Goal: Find specific page/section: Find specific page/section

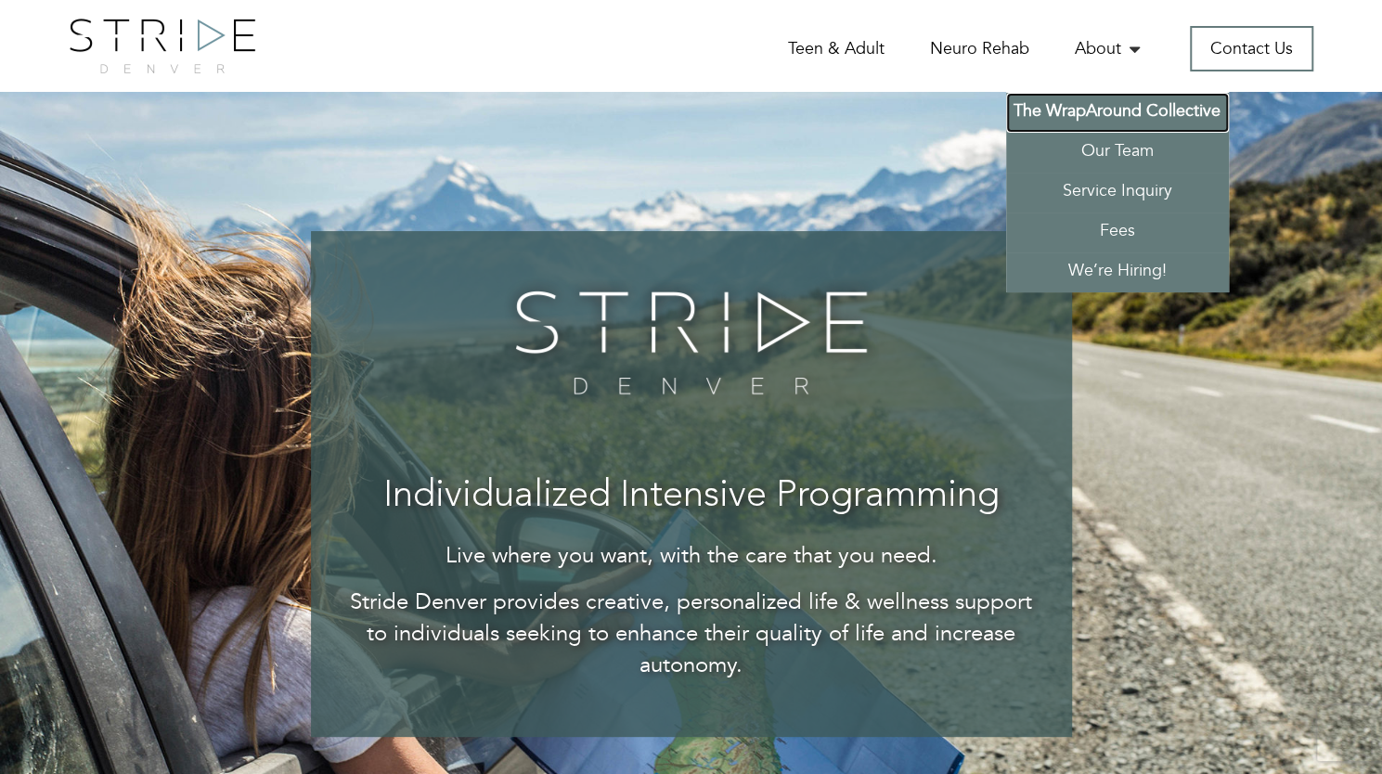
click at [1126, 114] on link "The WrapAround Collective" at bounding box center [1117, 113] width 223 height 40
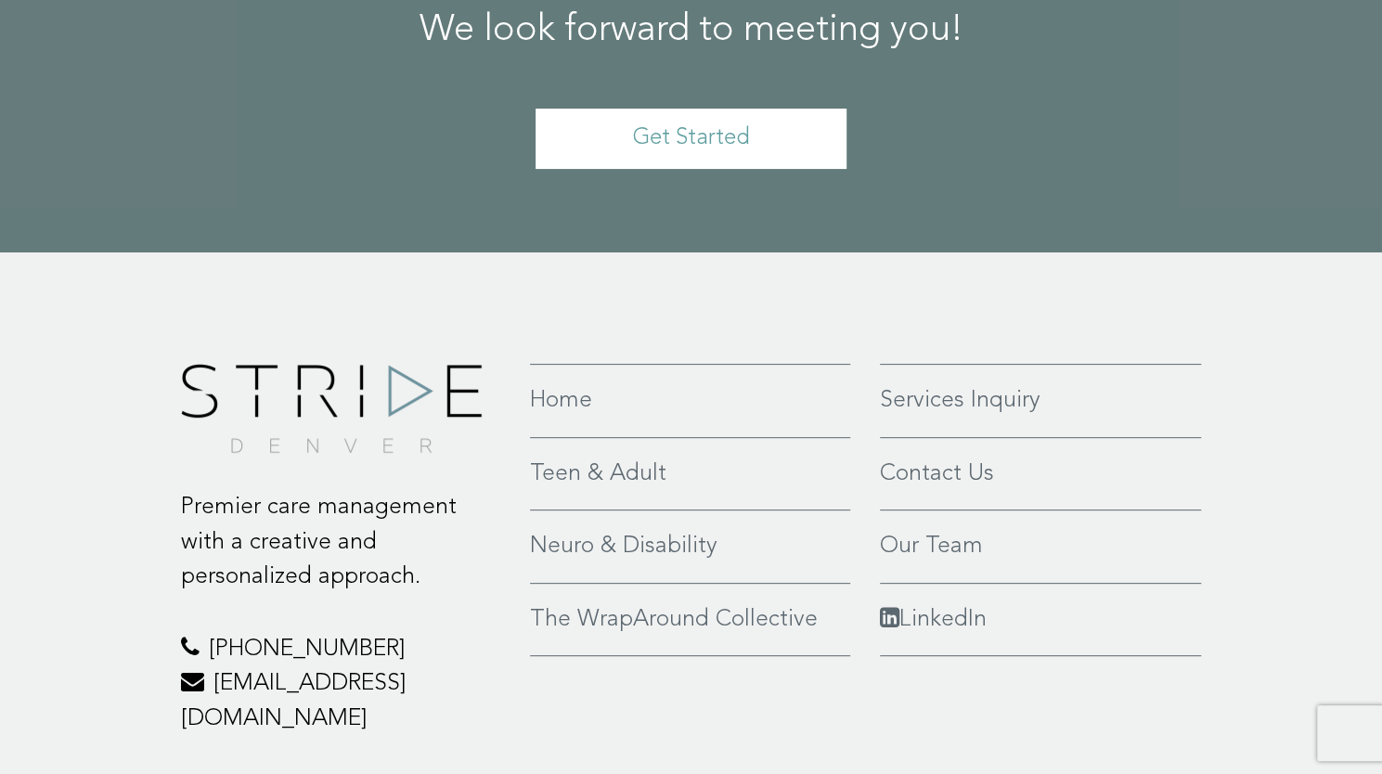
scroll to position [4363, 0]
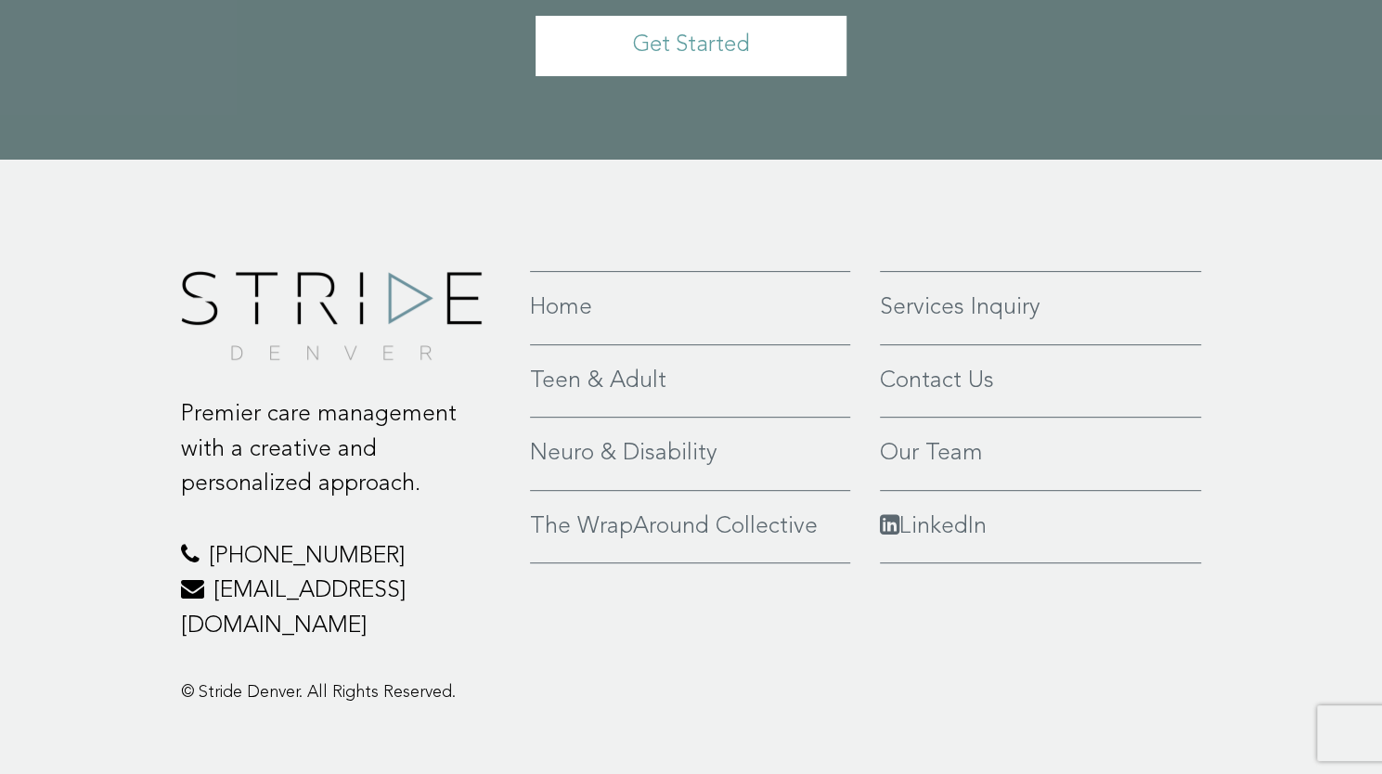
click at [570, 364] on link "Teen & Adult" at bounding box center [690, 381] width 320 height 35
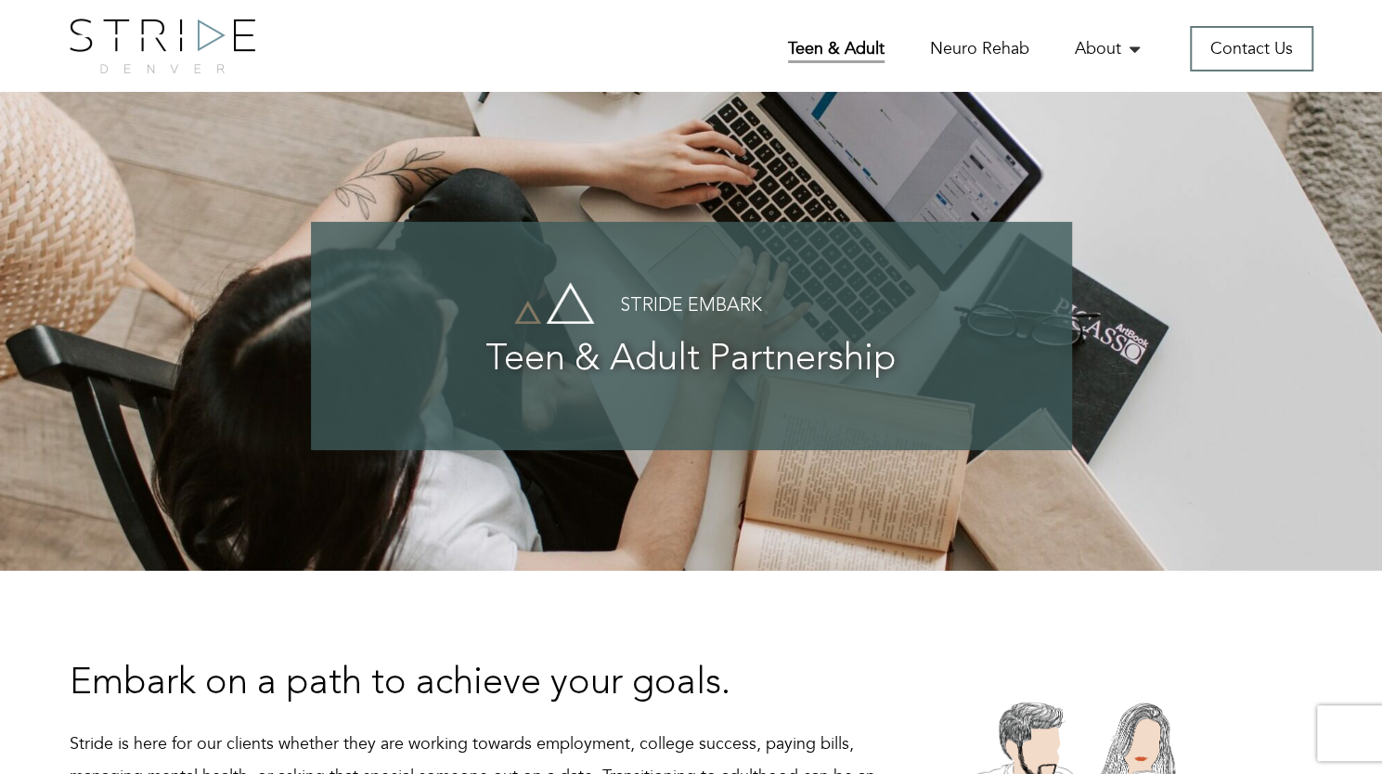
drag, startPoint x: 63, startPoint y: 70, endPoint x: 305, endPoint y: 70, distance: 242.2
click at [305, 70] on div at bounding box center [215, 46] width 318 height 55
click at [328, 74] on div "Home Teen & Adult Neuro Rehab About The WrapAround Collective Our Team Service …" at bounding box center [691, 46] width 1382 height 92
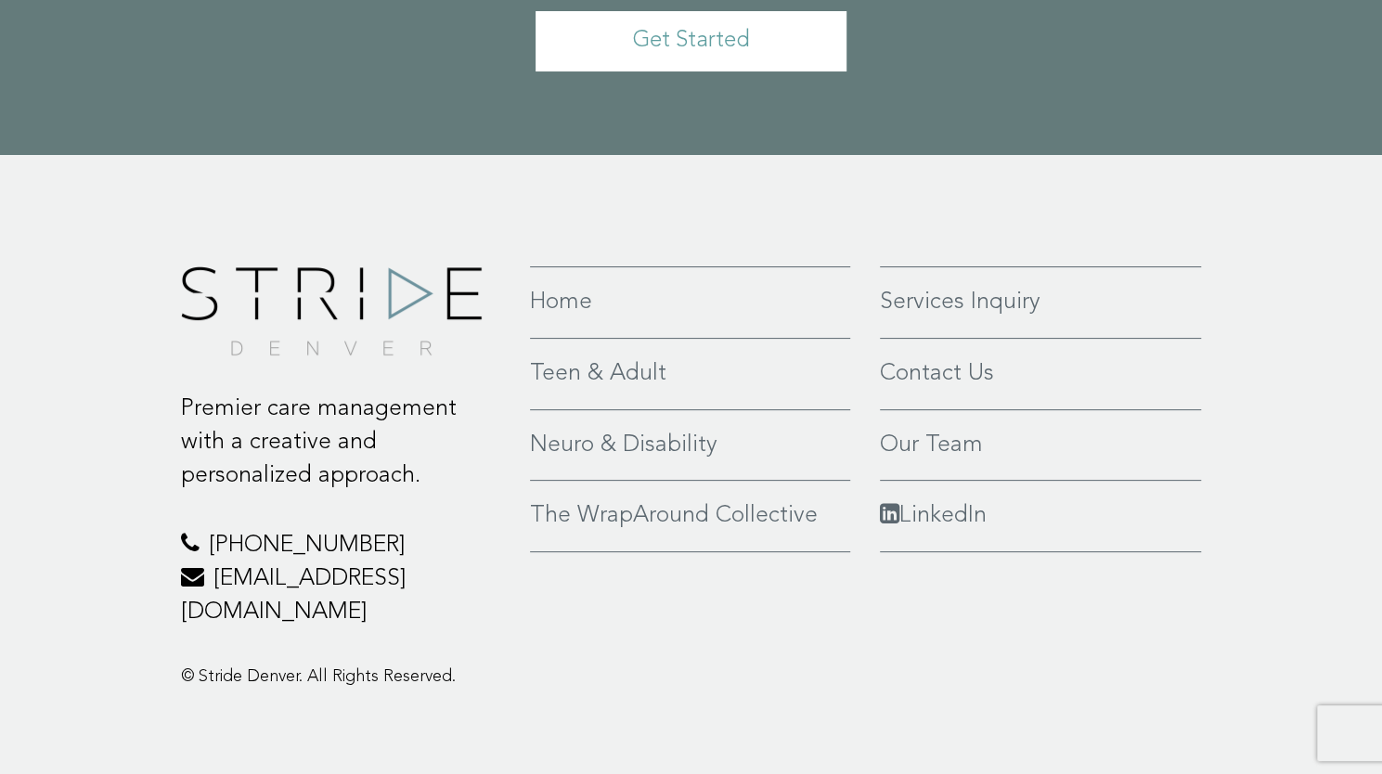
scroll to position [4217, 0]
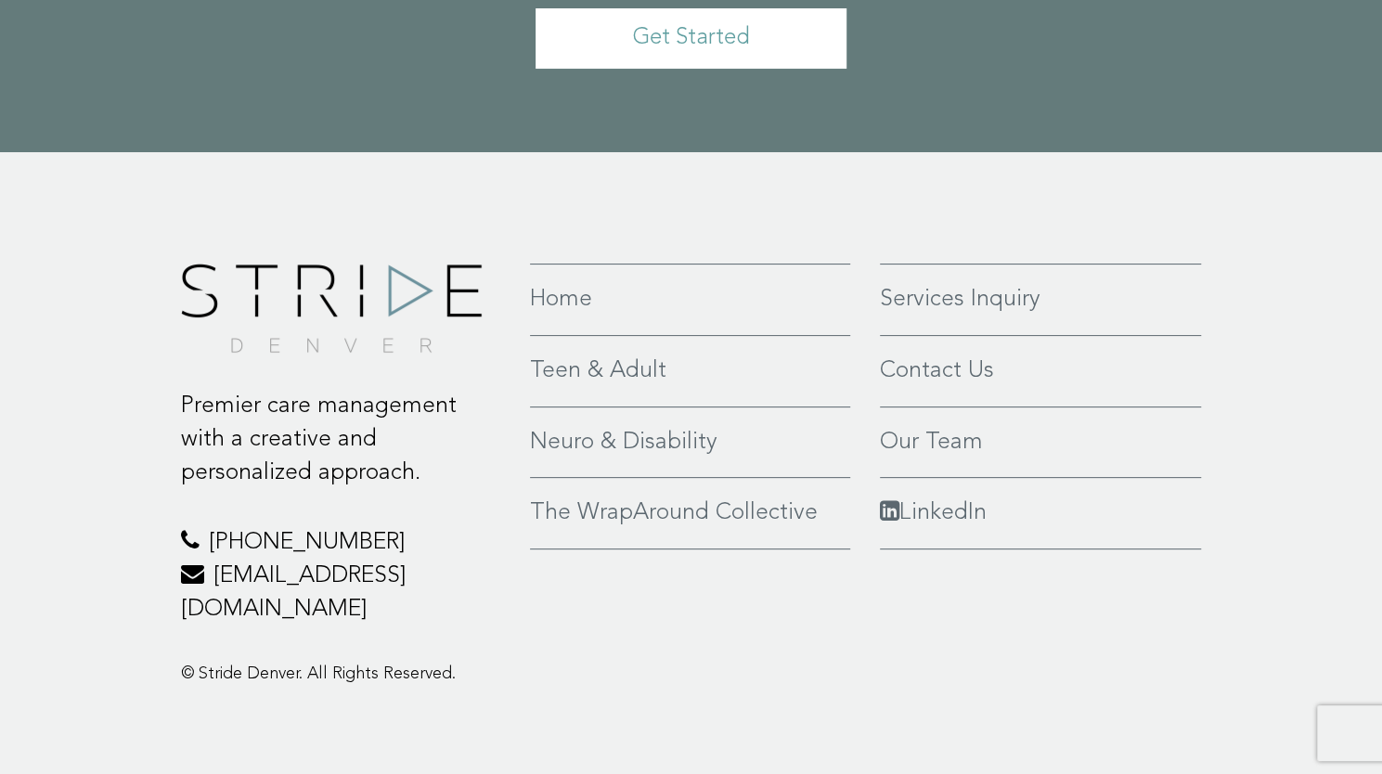
click at [1256, 613] on div "Premier care management with a creative and personalized approach. 970-425-6170…" at bounding box center [691, 479] width 1382 height 655
click at [1021, 303] on link "Services Inquiry" at bounding box center [1041, 299] width 322 height 33
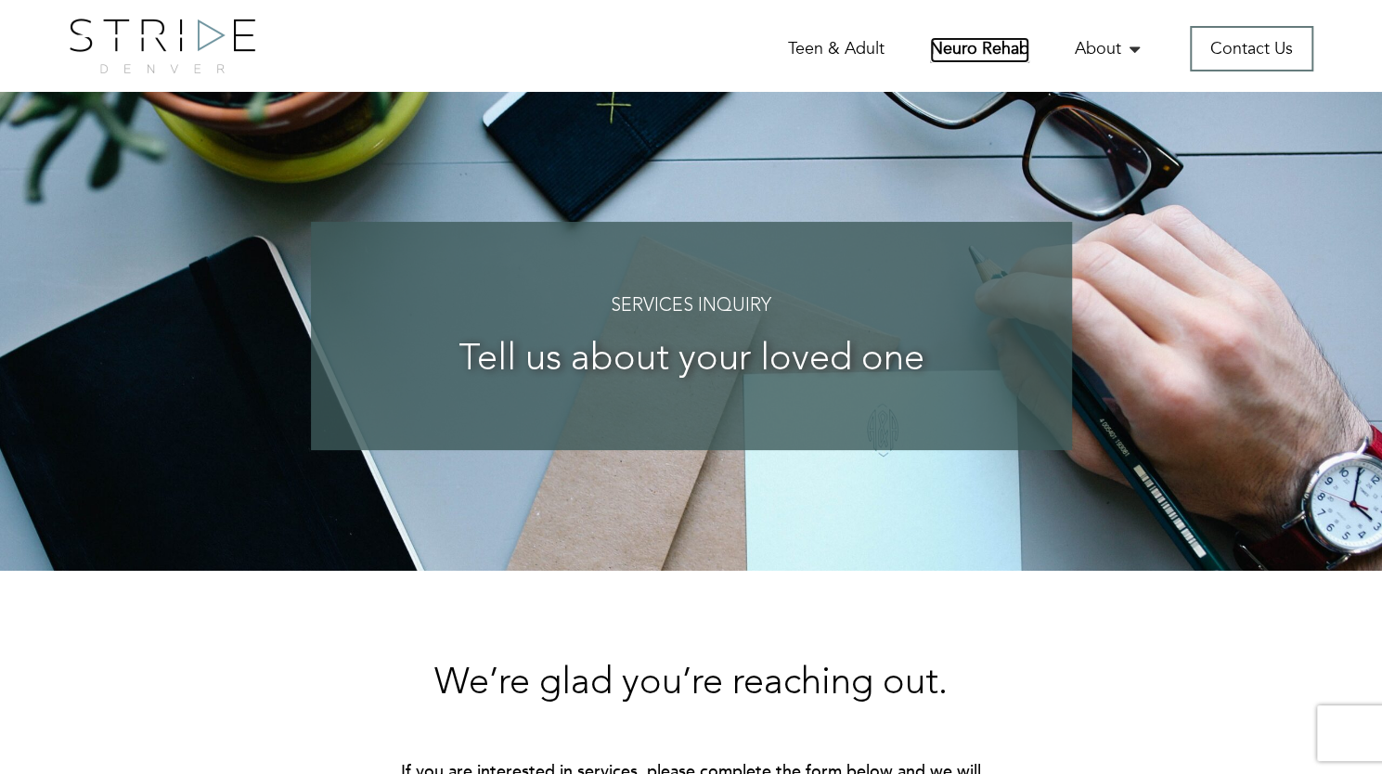
click at [991, 42] on link "Neuro Rehab" at bounding box center [979, 50] width 99 height 26
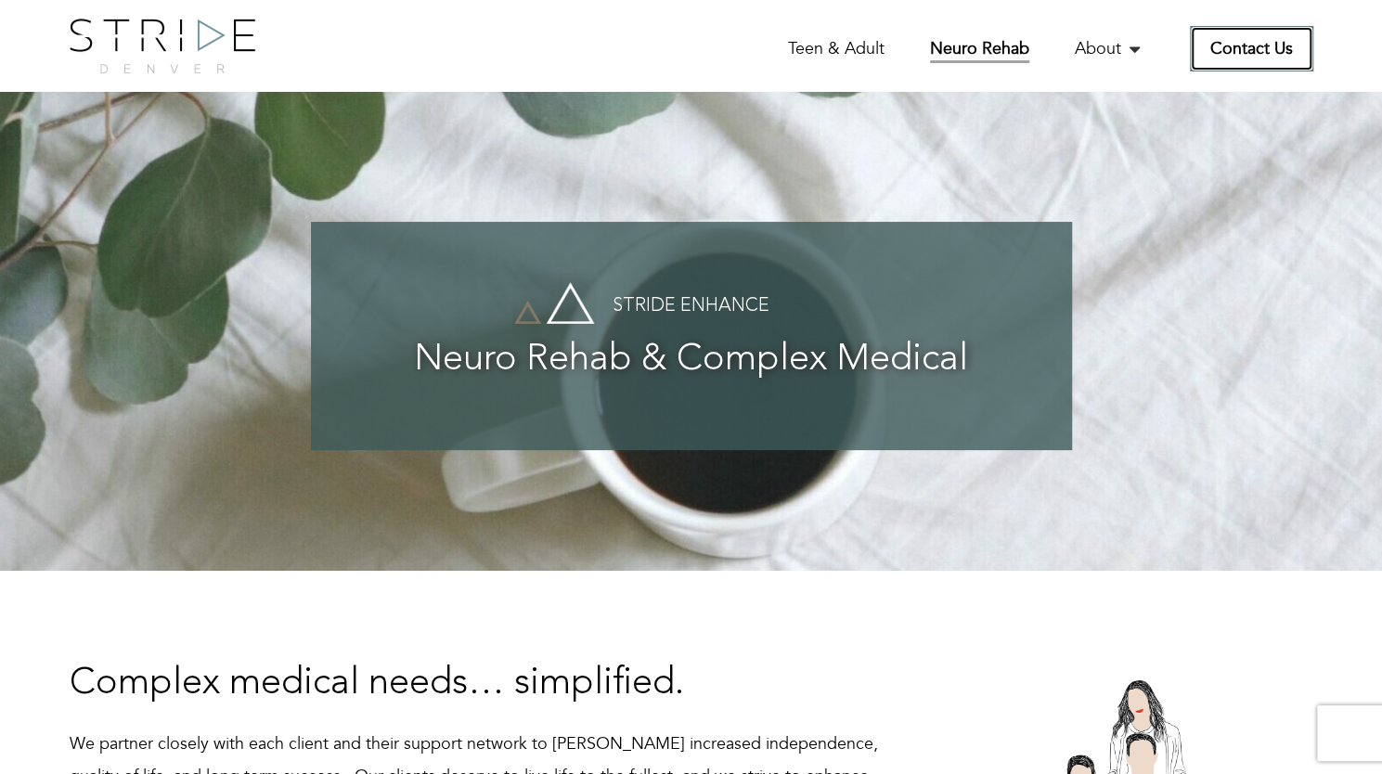
click at [1260, 51] on link "Contact Us" at bounding box center [1251, 48] width 123 height 45
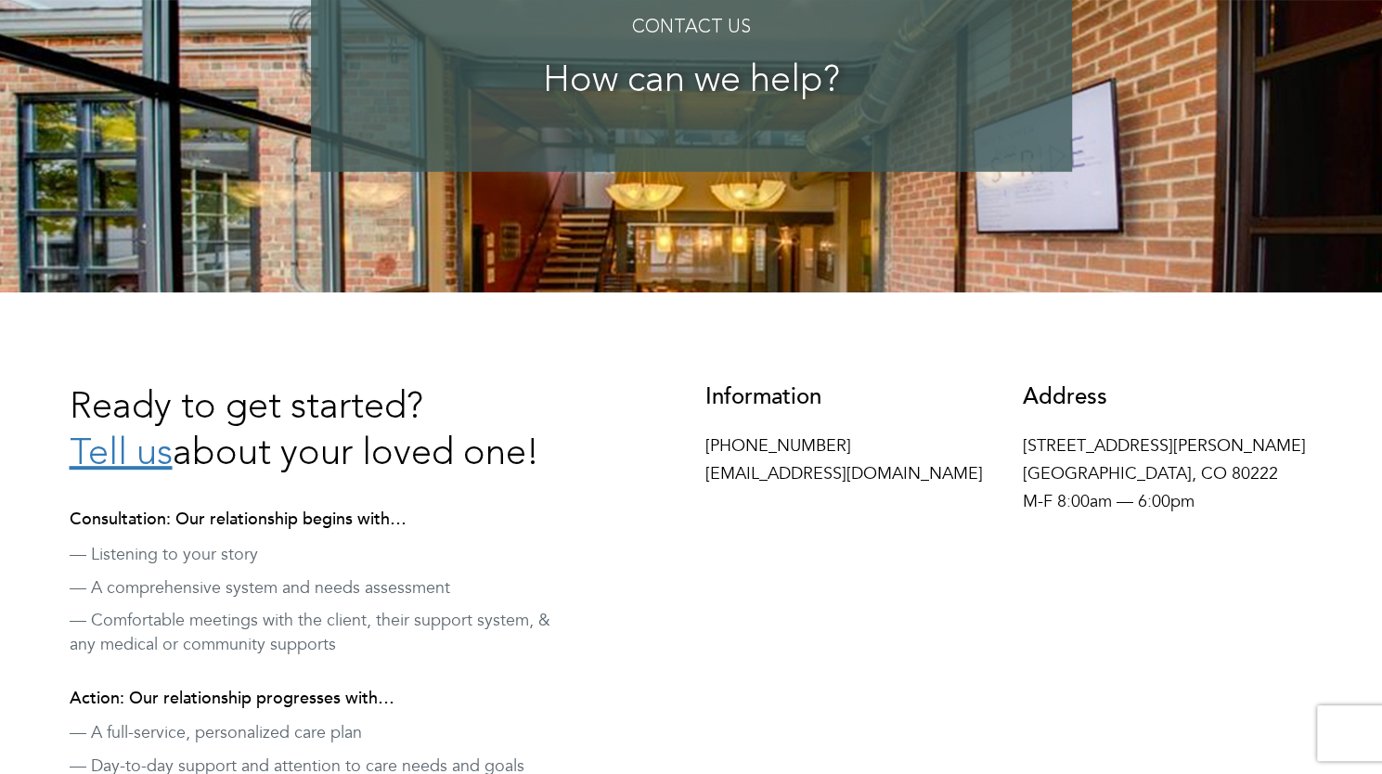
scroll to position [464, 0]
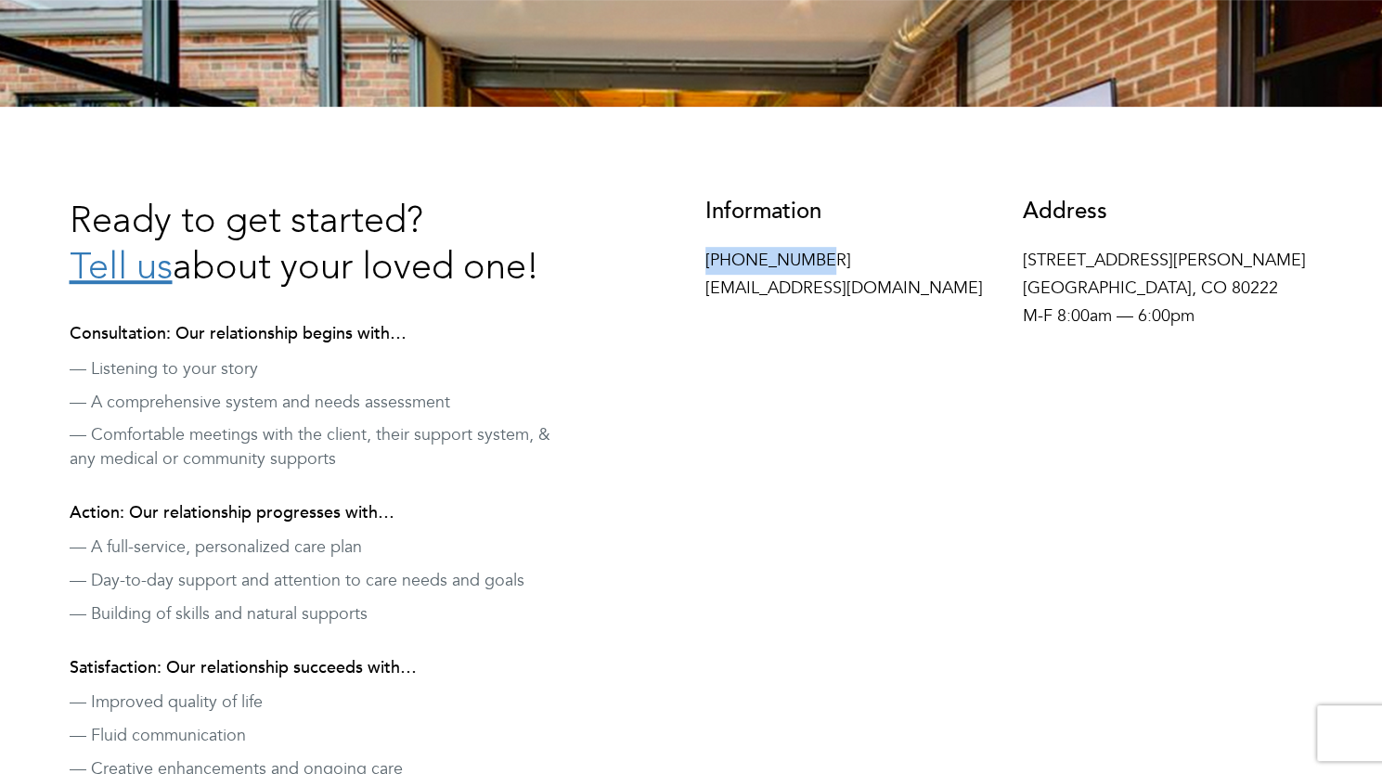
drag, startPoint x: 703, startPoint y: 257, endPoint x: 937, endPoint y: 257, distance: 233.8
click at [855, 257] on div "Information [PHONE_NUMBER] [EMAIL_ADDRESS][DOMAIN_NAME]" at bounding box center [850, 255] width 318 height 112
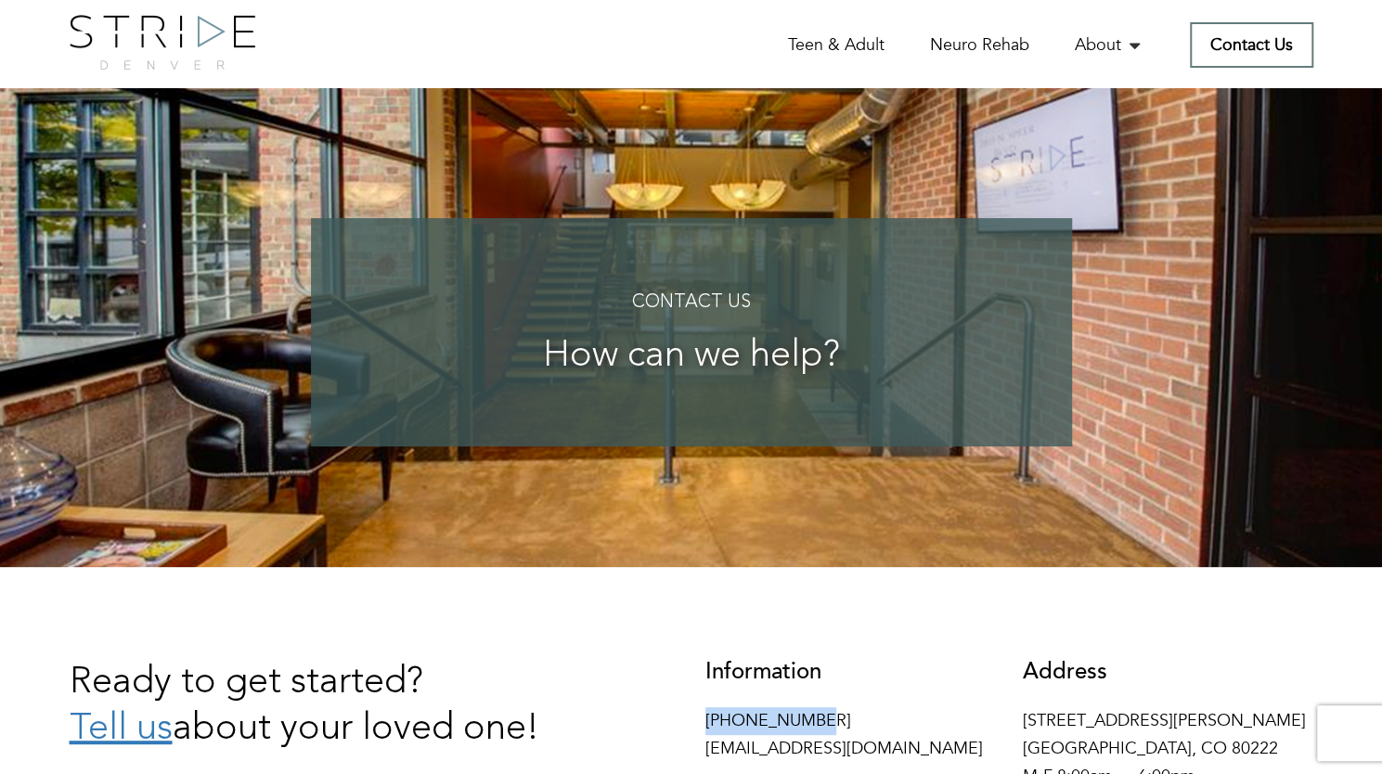
scroll to position [0, 0]
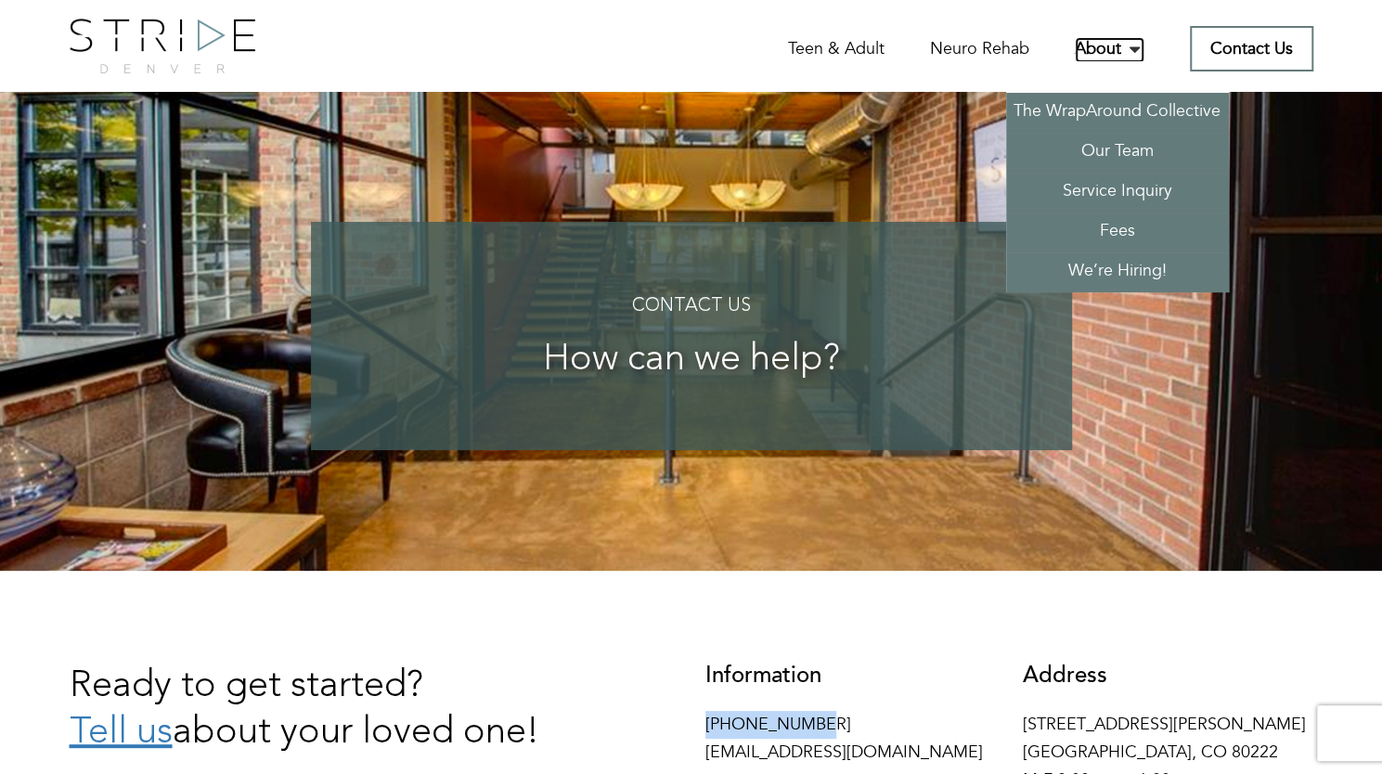
click at [1108, 52] on link "About" at bounding box center [1109, 50] width 70 height 26
click at [1114, 141] on link "Our Team" at bounding box center [1117, 153] width 223 height 40
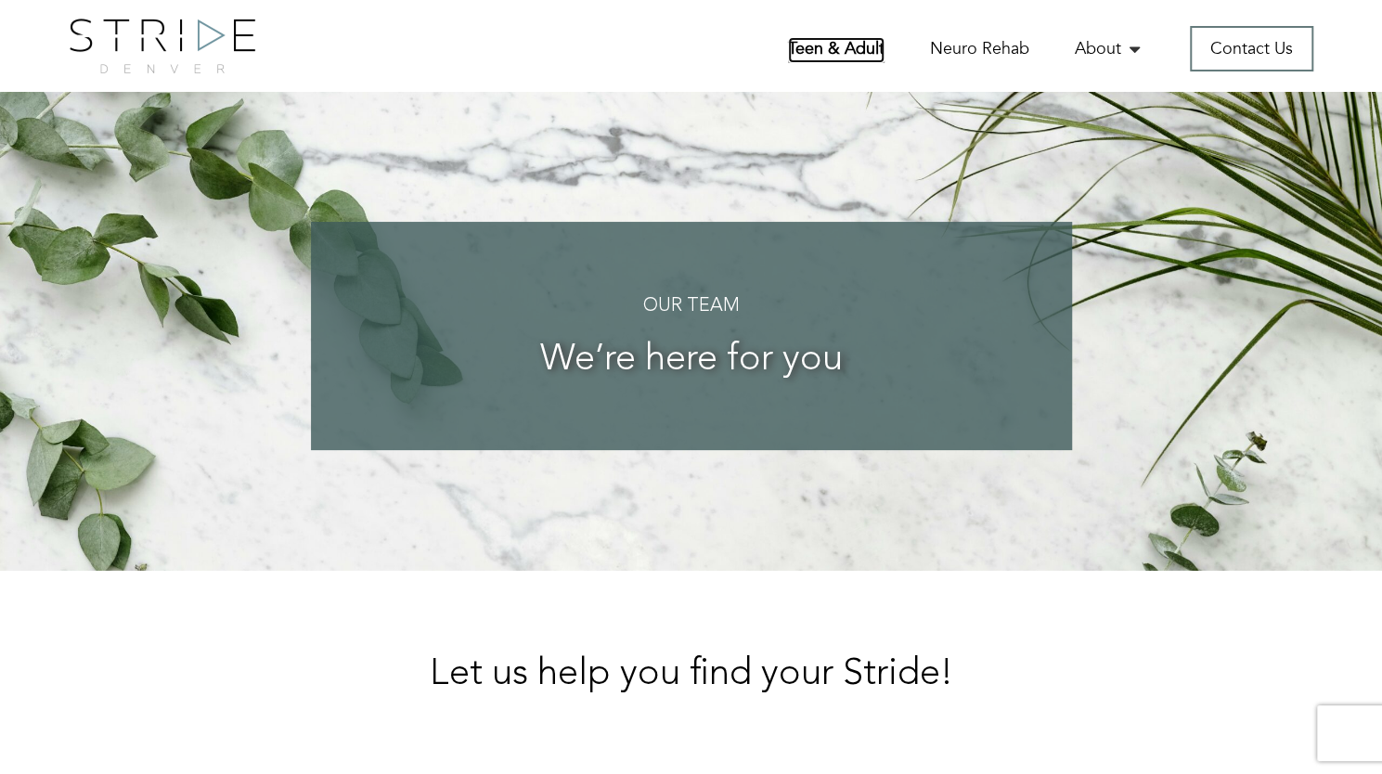
click at [844, 56] on link "Teen & Adult" at bounding box center [836, 50] width 96 height 26
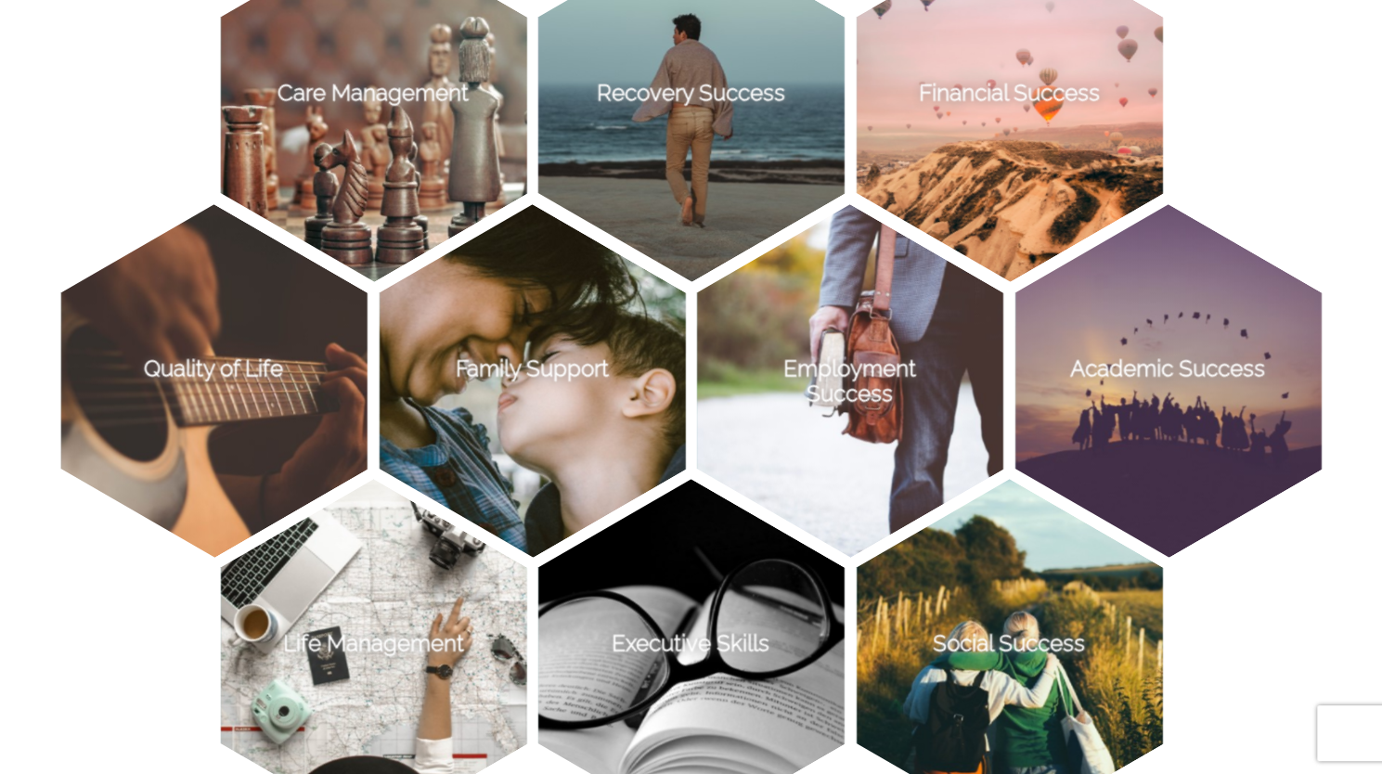
scroll to position [1392, 0]
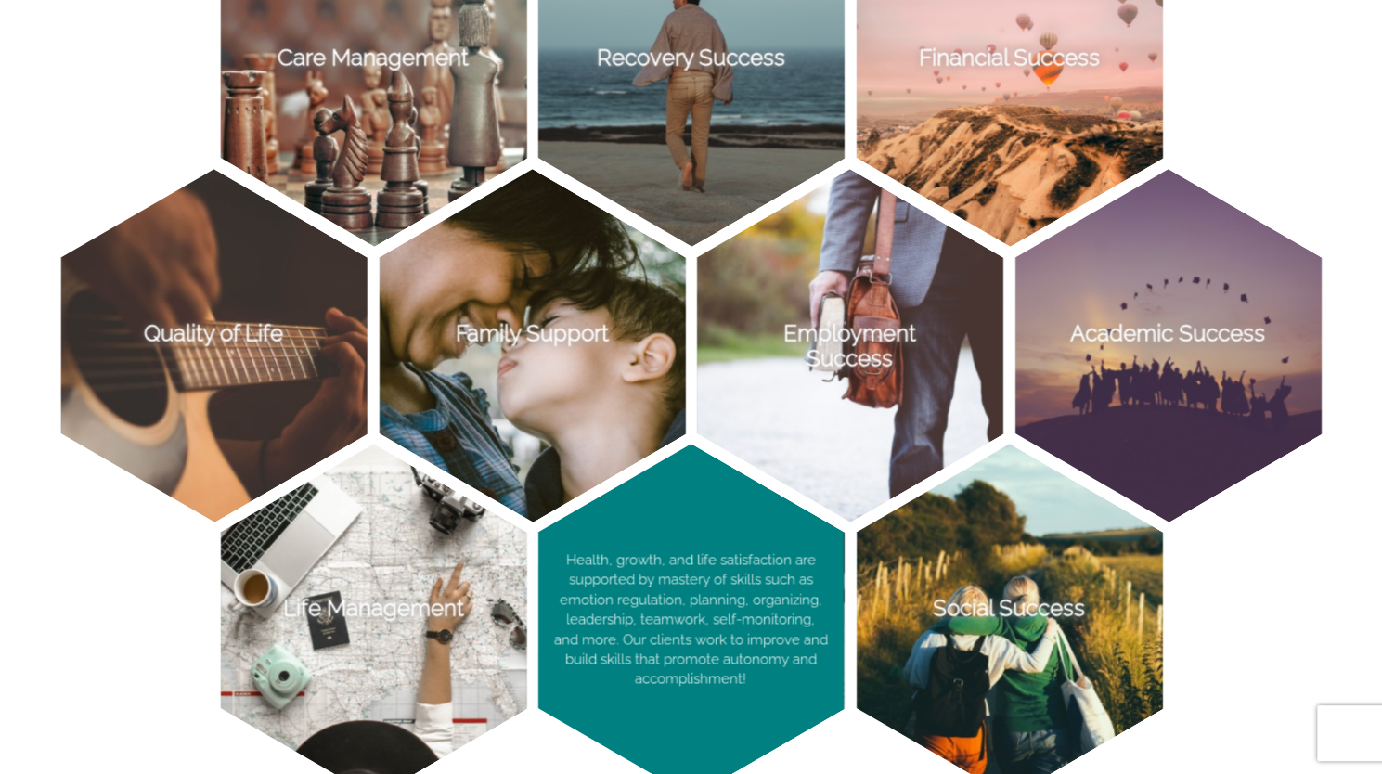
click at [679, 701] on p "Health, growth, and life satisfaction are supported by mastery of skills such a…" at bounding box center [690, 620] width 305 height 353
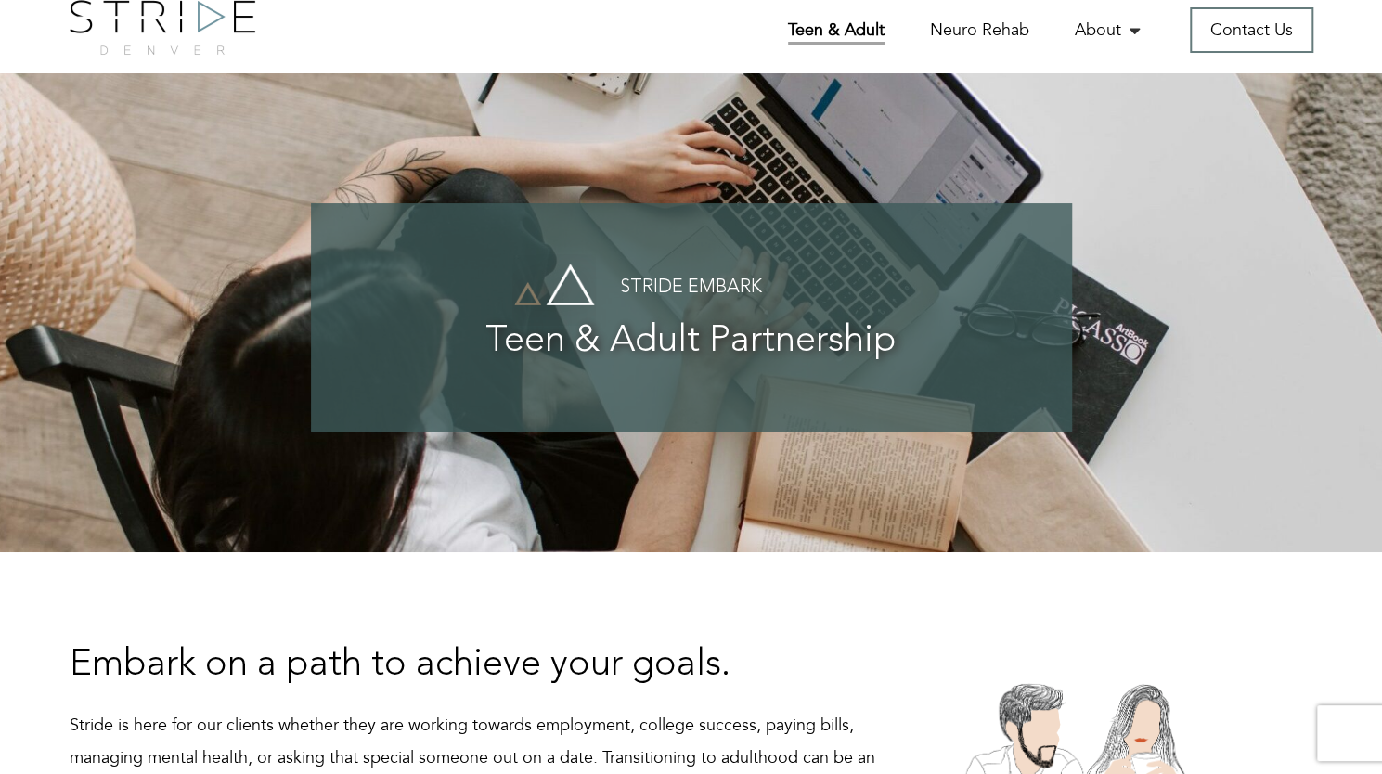
scroll to position [0, 0]
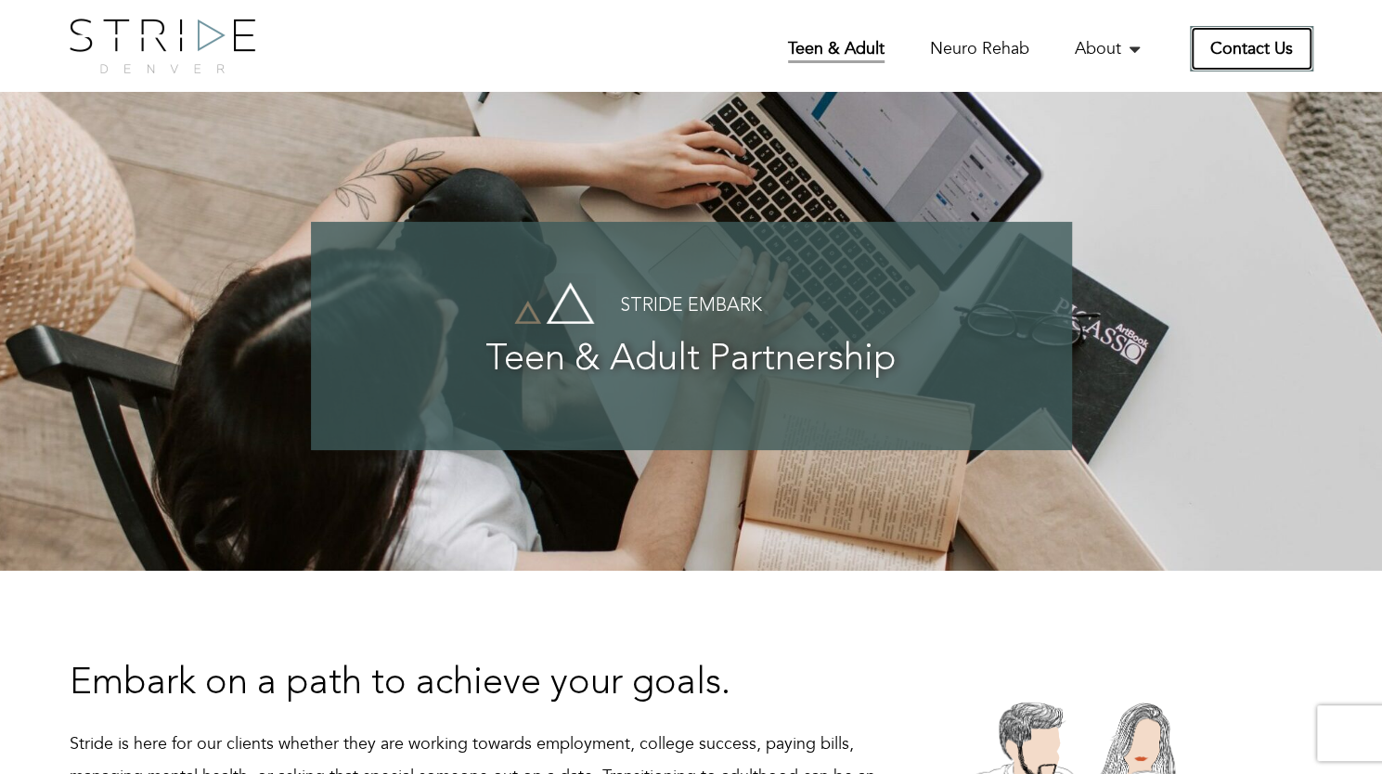
click at [1254, 49] on link "Contact Us" at bounding box center [1251, 48] width 123 height 45
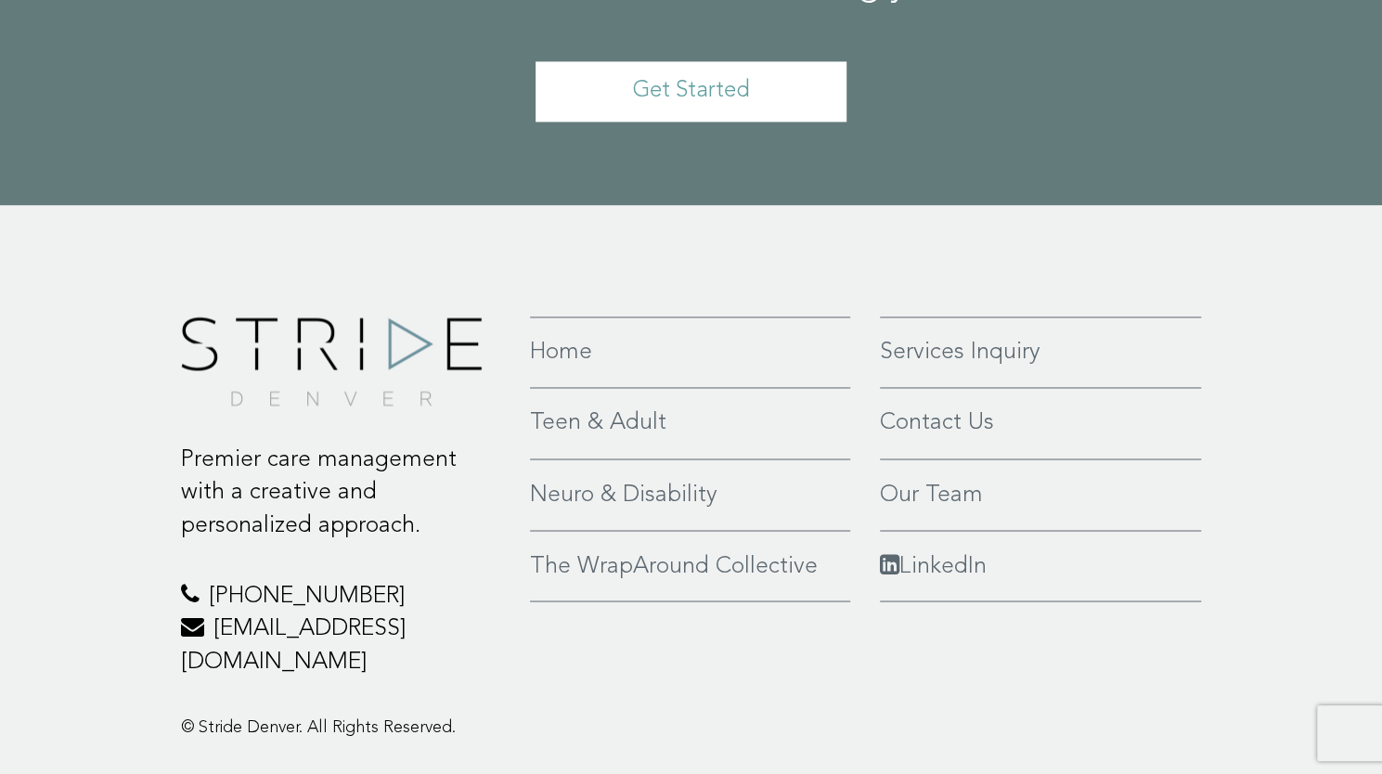
scroll to position [1670, 0]
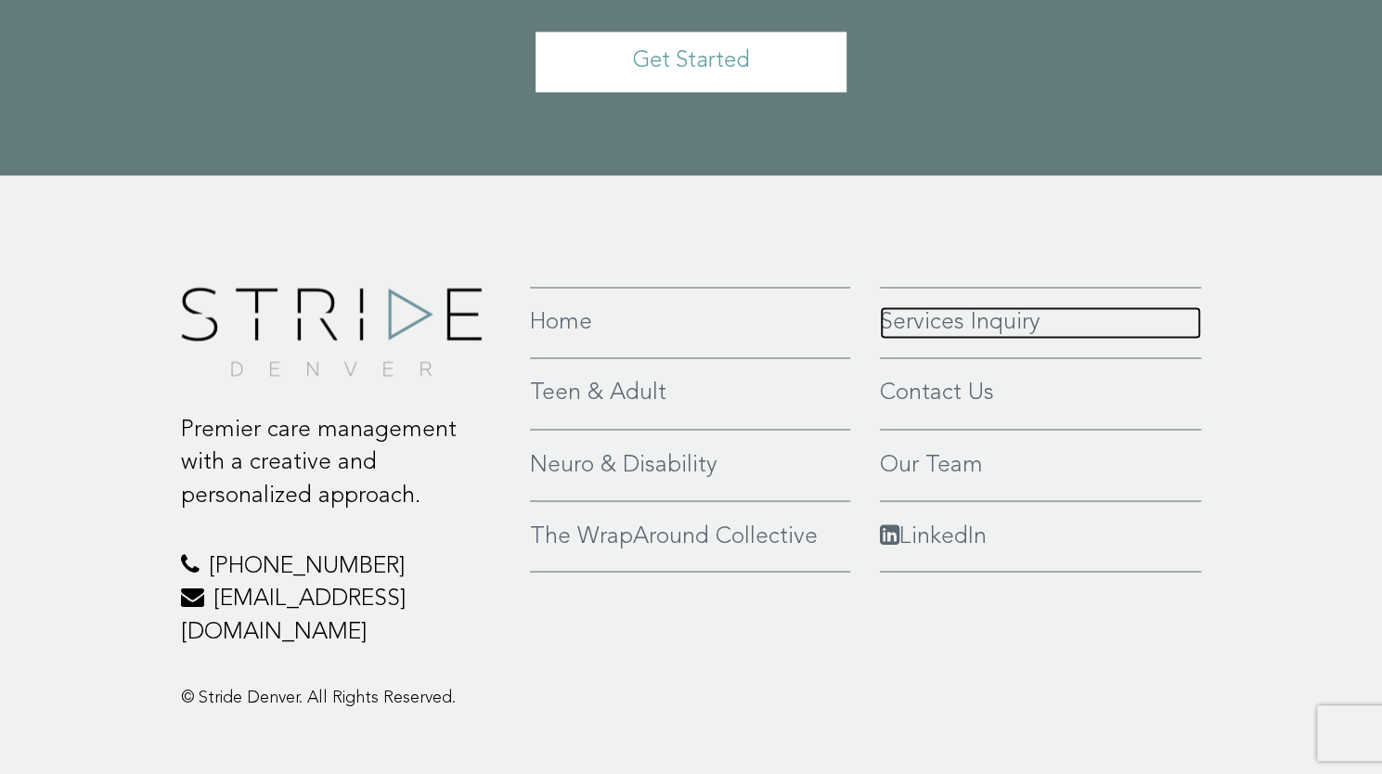
click at [917, 318] on link "Services Inquiry" at bounding box center [1041, 322] width 322 height 33
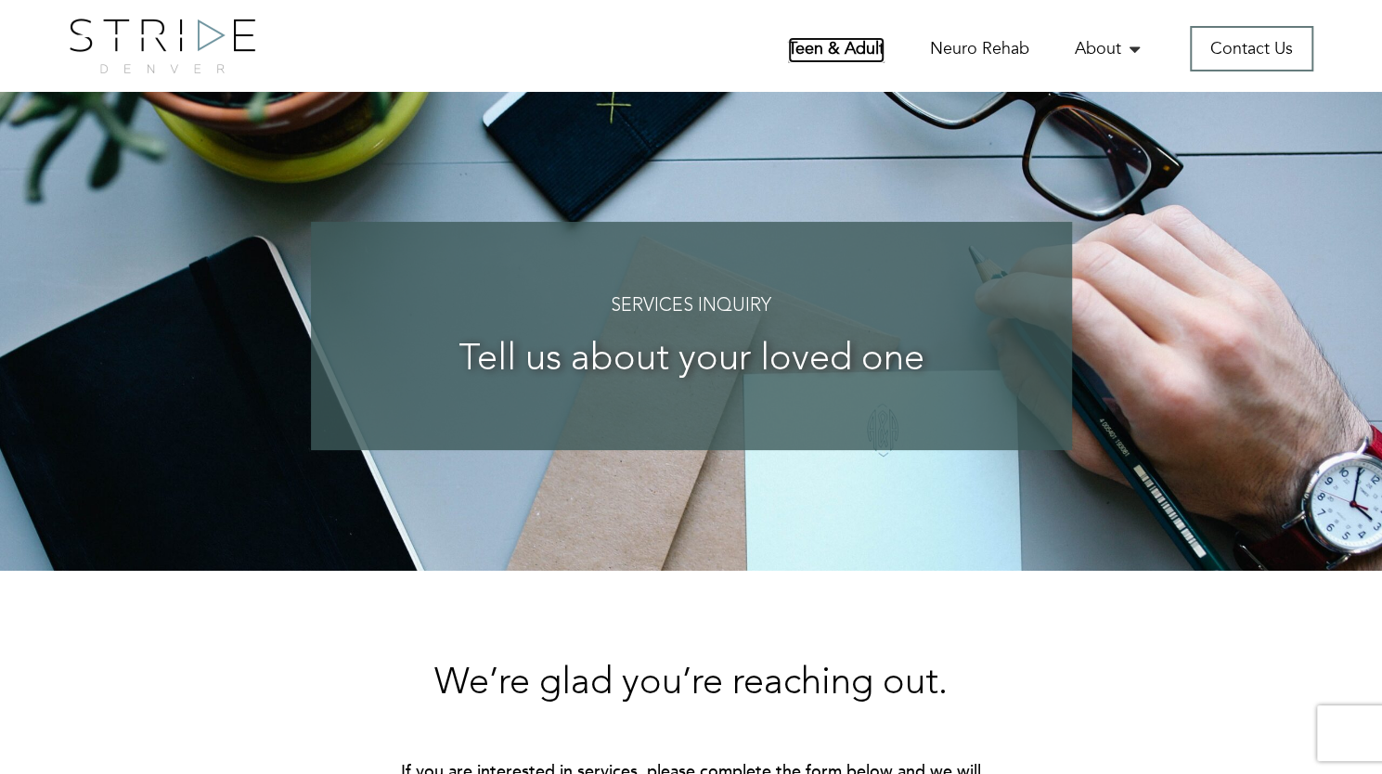
click at [856, 49] on link "Teen & Adult" at bounding box center [836, 50] width 96 height 26
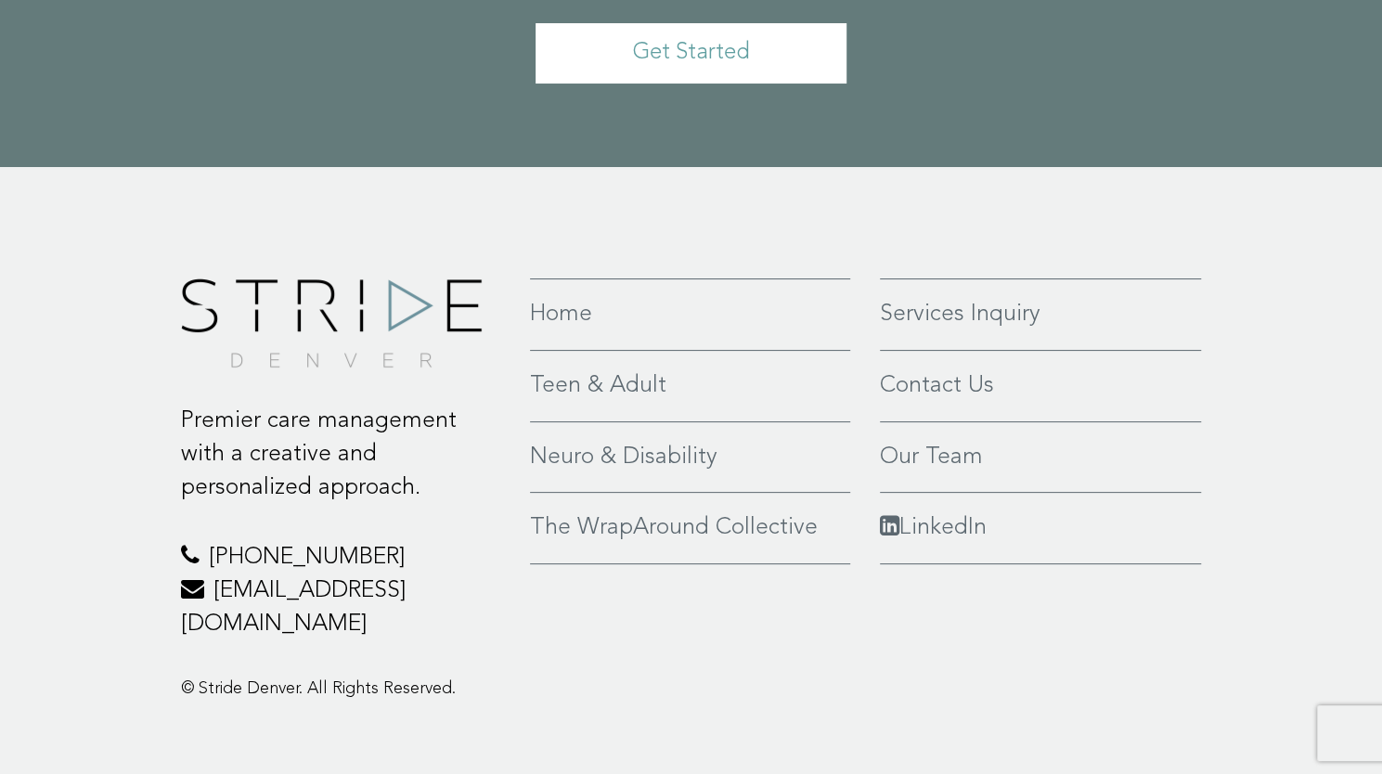
scroll to position [4217, 0]
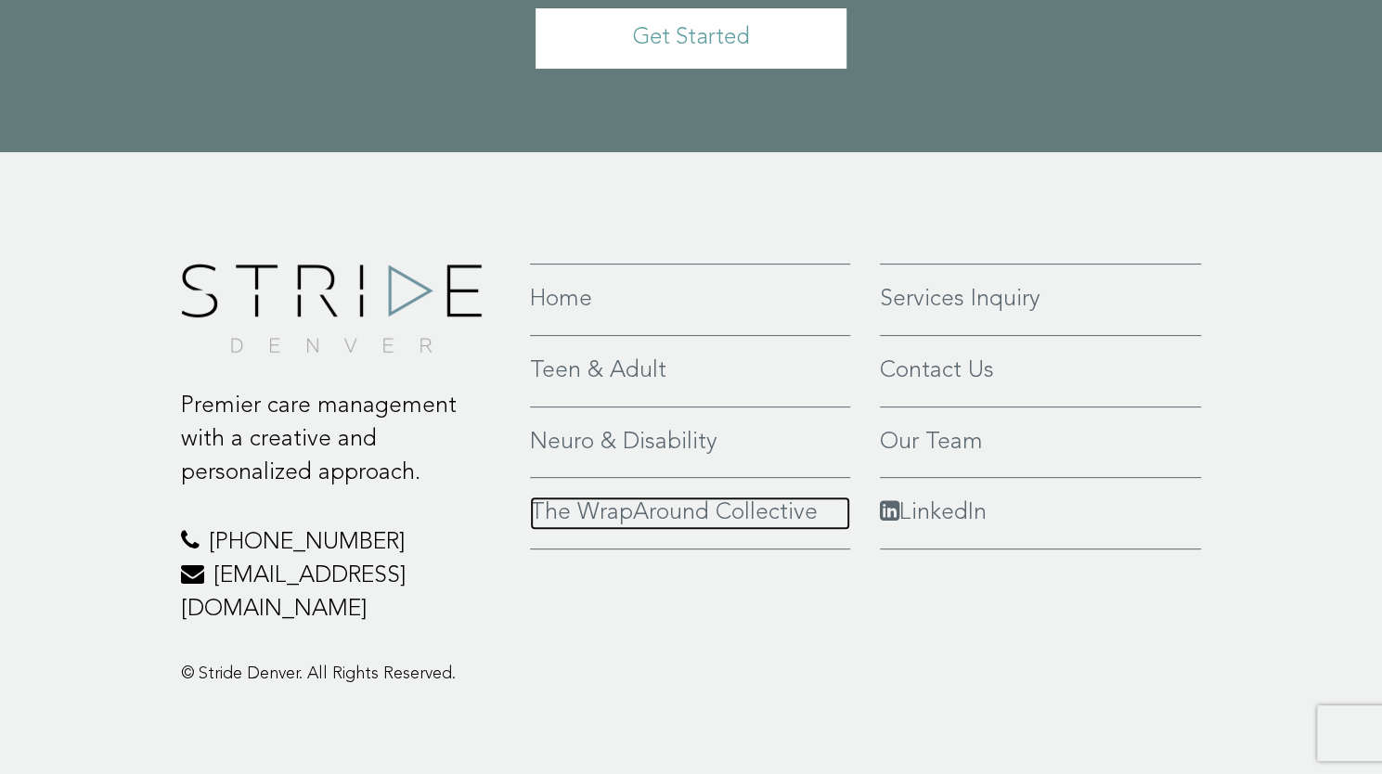
click at [636, 510] on link "The WrapAround Collective" at bounding box center [690, 512] width 320 height 33
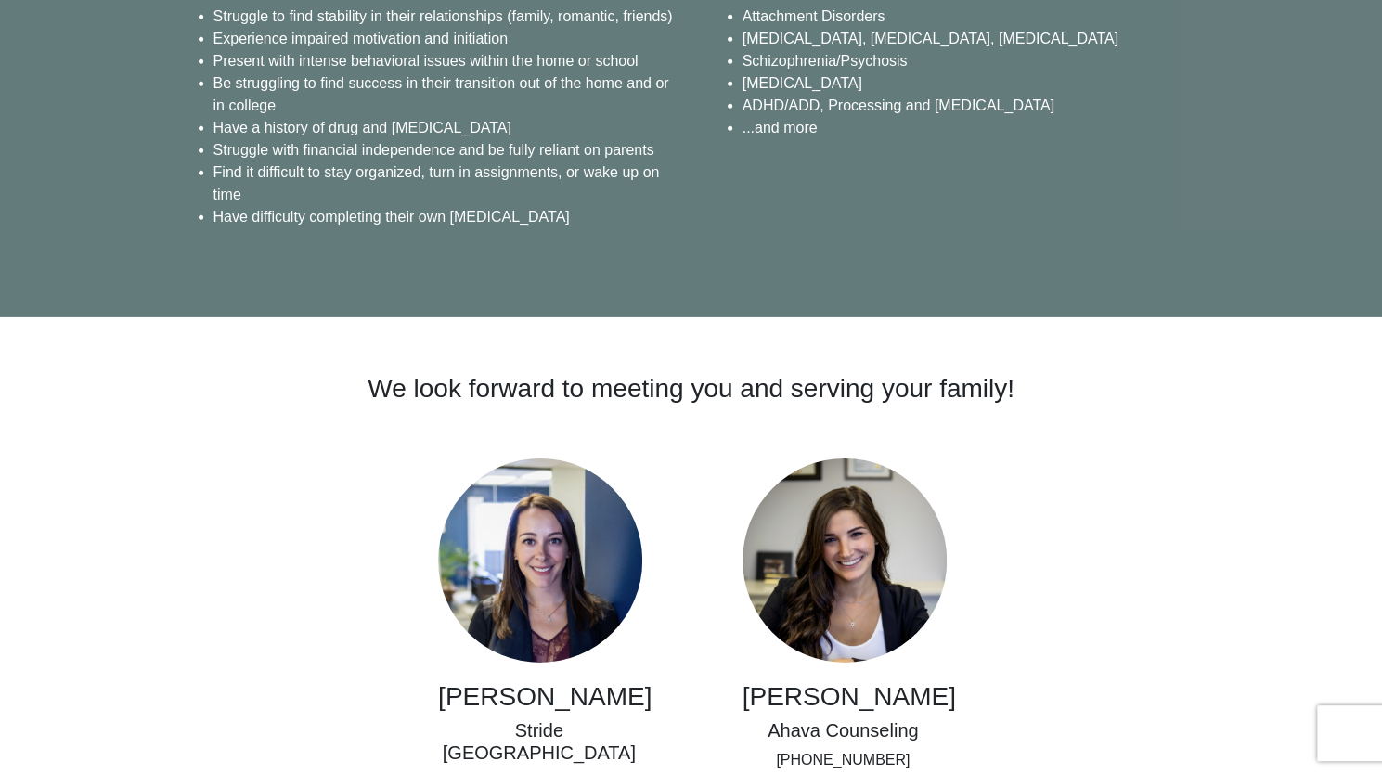
scroll to position [3711, 0]
